Goal: Check status: Check status

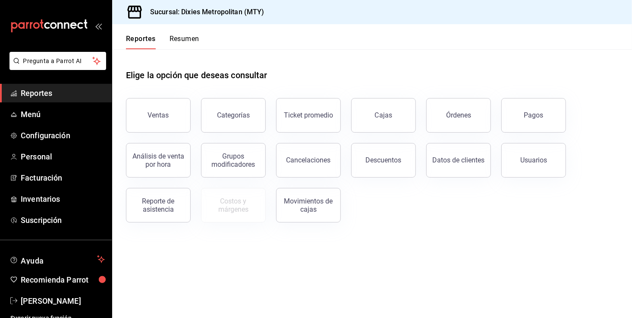
click at [419, 52] on div "Elige la opción que deseas consultar" at bounding box center [372, 68] width 493 height 38
click at [515, 73] on div "Elige la opción que deseas consultar" at bounding box center [372, 68] width 493 height 38
click at [383, 114] on div "Cajas" at bounding box center [384, 115] width 18 height 10
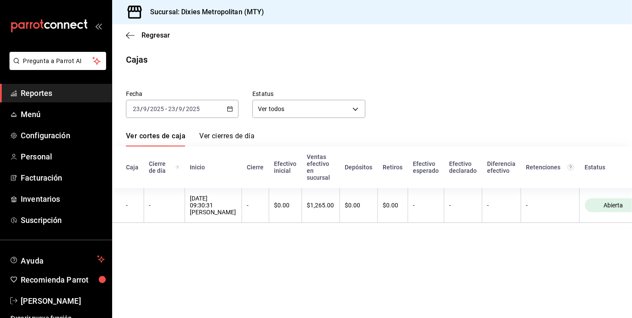
click at [227, 107] on icon "button" at bounding box center [230, 109] width 6 height 6
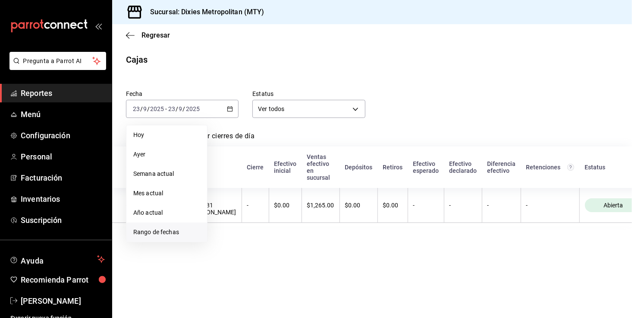
click at [163, 233] on span "Rango de fechas" at bounding box center [166, 231] width 67 height 9
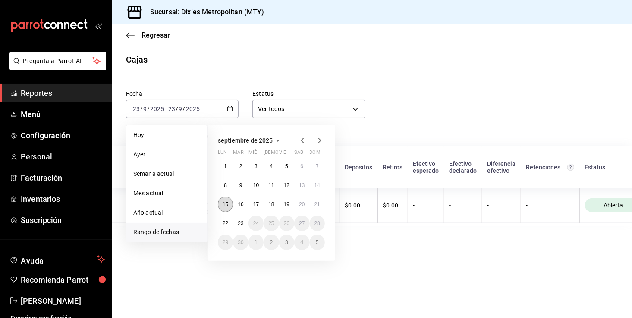
click at [230, 201] on button "15" at bounding box center [225, 204] width 15 height 16
click at [318, 206] on abbr "21" at bounding box center [318, 204] width 6 height 6
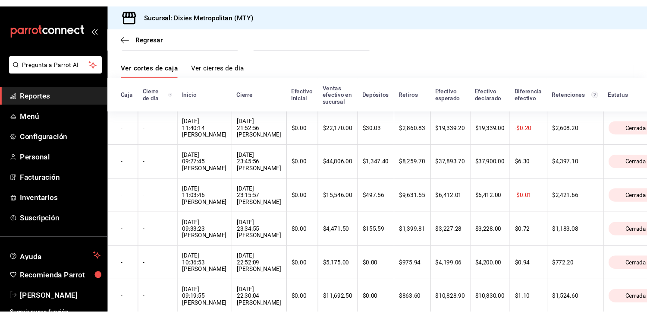
scroll to position [60, 0]
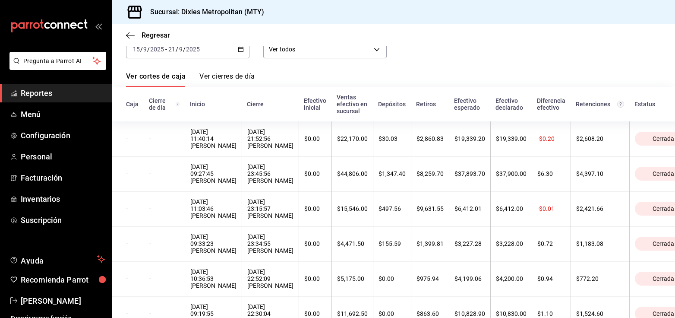
click at [587, 51] on div "Fecha [DATE] [DATE] - [DATE] [DATE] Estatus Ver todos ALL" at bounding box center [386, 37] width 549 height 41
click at [620, 63] on div "Fecha [DATE] [DATE] - [DATE] [DATE] Estatus Ver todos ALL Ver cortes de caja Ve…" at bounding box center [393, 194] width 535 height 349
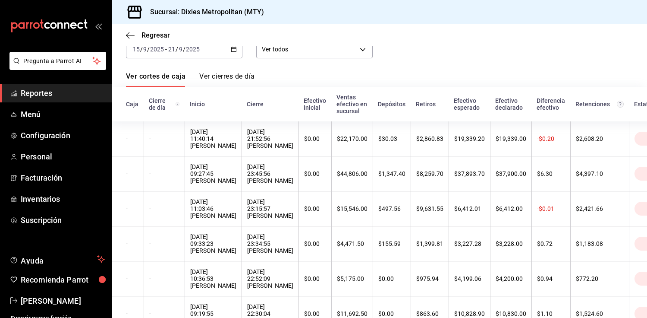
scroll to position [0, 0]
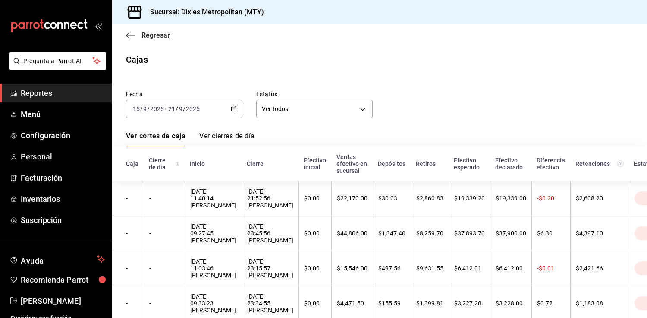
click at [128, 35] on icon "button" at bounding box center [130, 36] width 9 height 8
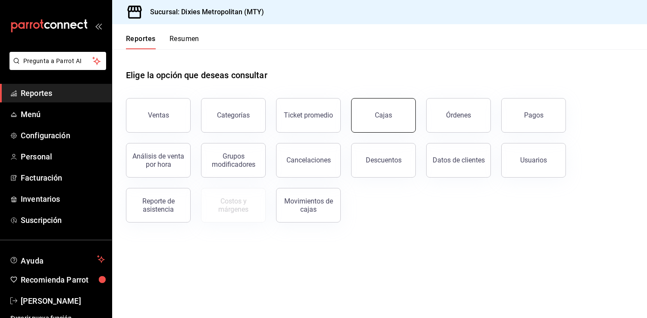
click at [365, 128] on link "Cajas" at bounding box center [383, 115] width 65 height 35
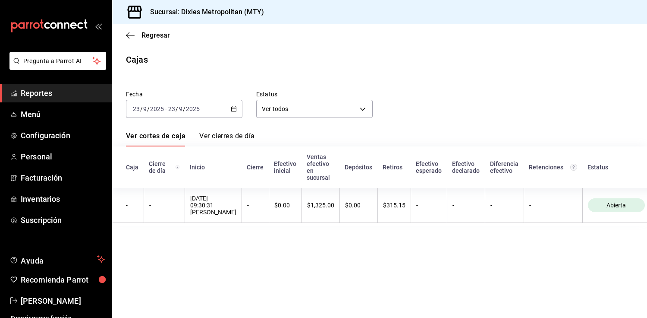
click at [231, 110] on \(Stroke\) "button" at bounding box center [233, 109] width 5 height 5
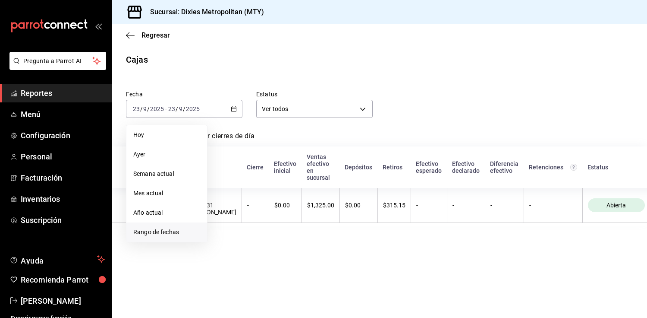
click at [152, 228] on span "Rango de fechas" at bounding box center [166, 231] width 67 height 9
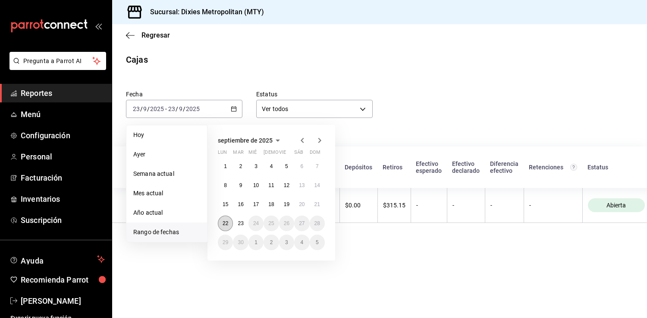
click at [223, 222] on abbr "22" at bounding box center [226, 223] width 6 height 6
